Goal: Information Seeking & Learning: Learn about a topic

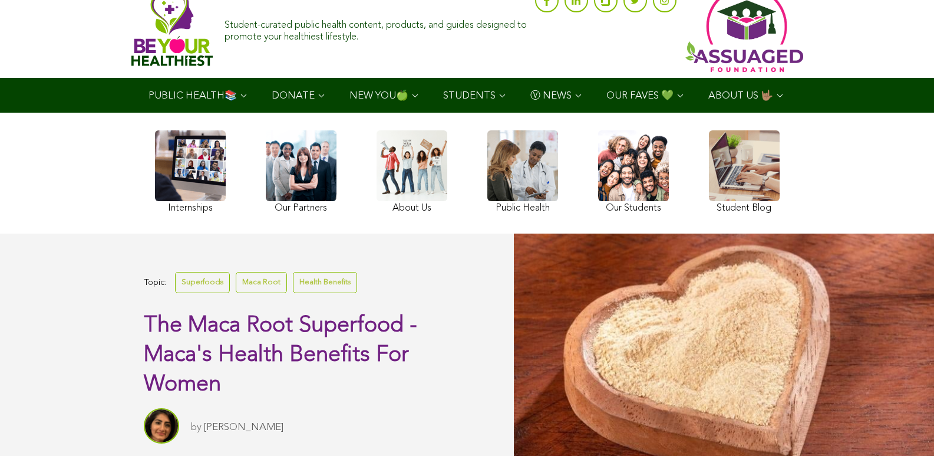
click at [155, 212] on link at bounding box center [190, 173] width 71 height 86
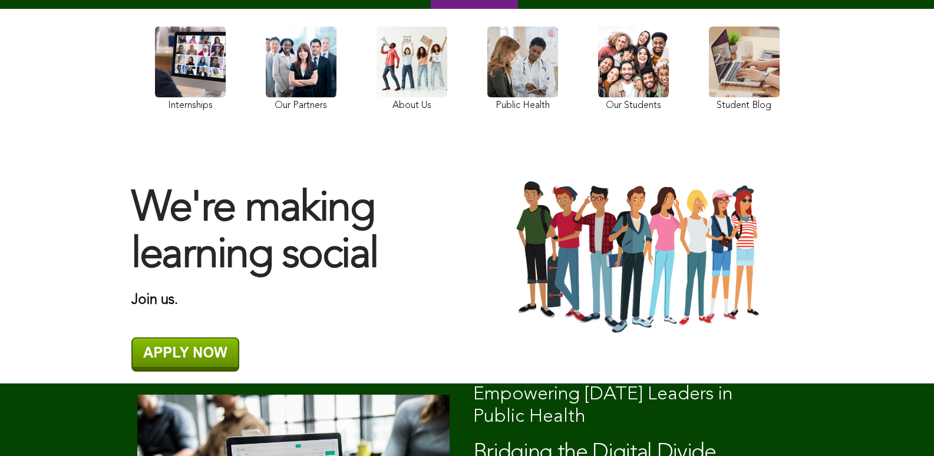
scroll to position [103, 0]
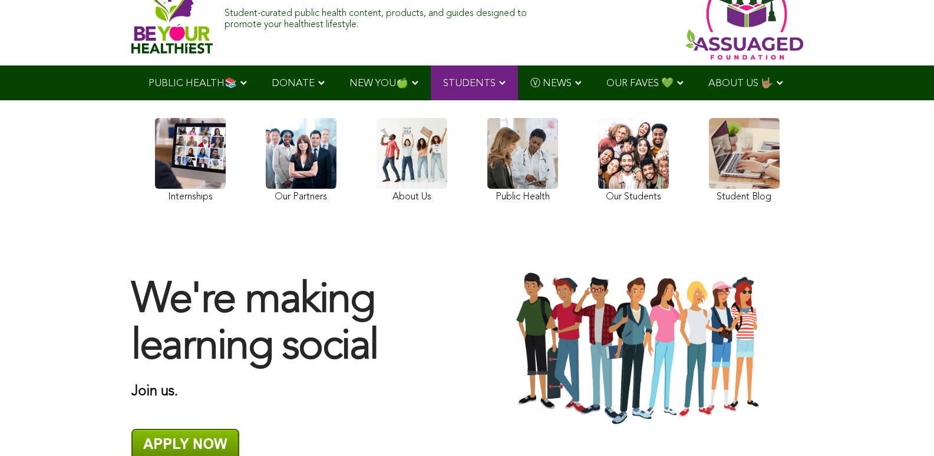
click at [598, 204] on link at bounding box center [633, 162] width 71 height 88
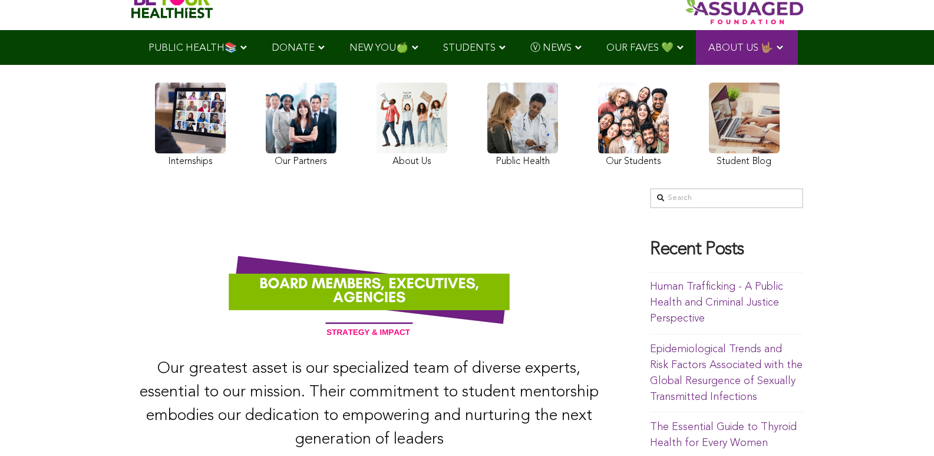
scroll to position [34, 0]
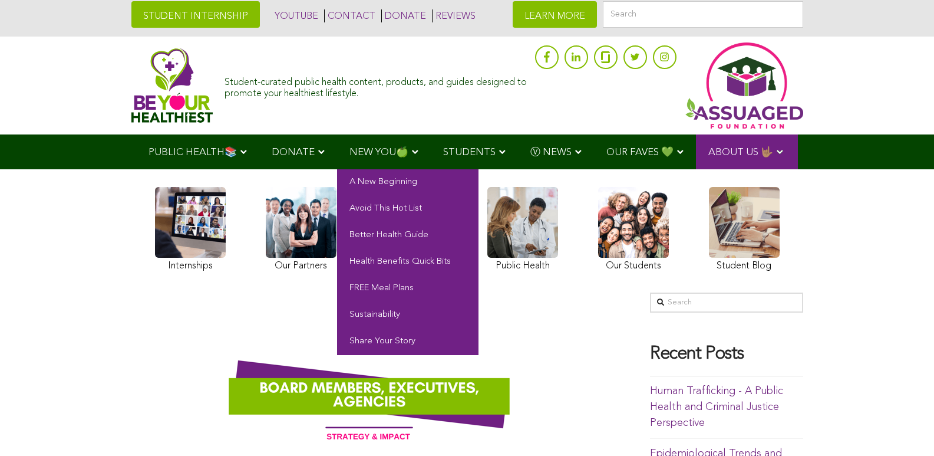
click at [350, 153] on span "NEW YOU🍏" at bounding box center [379, 152] width 59 height 10
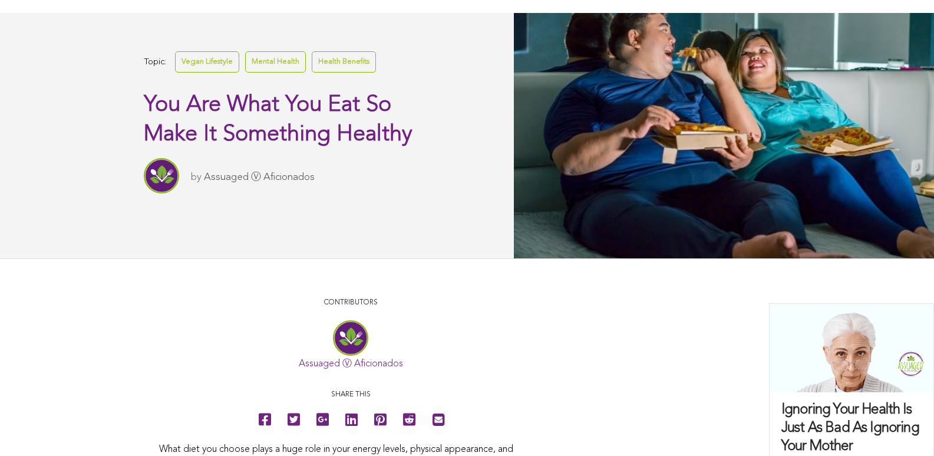
scroll to position [209, 0]
